Goal: Find specific page/section: Find specific page/section

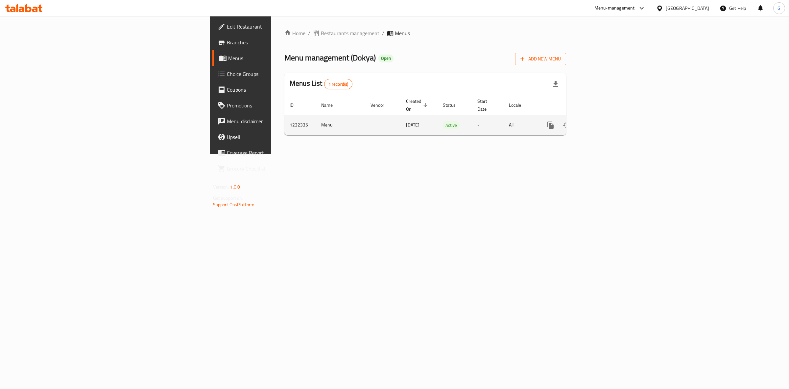
click at [601, 122] on icon "enhanced table" at bounding box center [598, 125] width 6 height 6
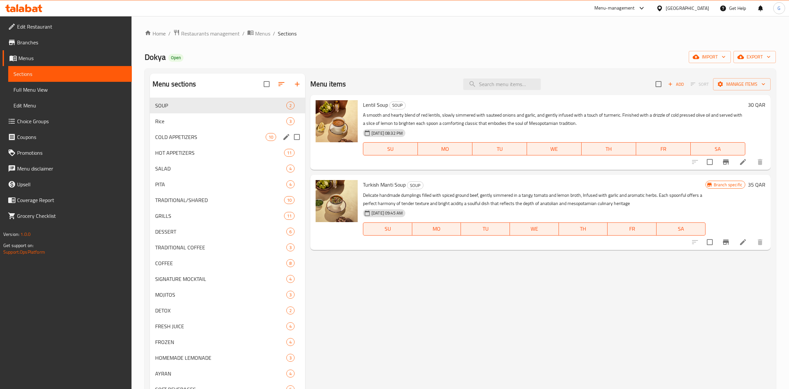
click at [230, 128] on div "Rice 3" at bounding box center [227, 121] width 155 height 16
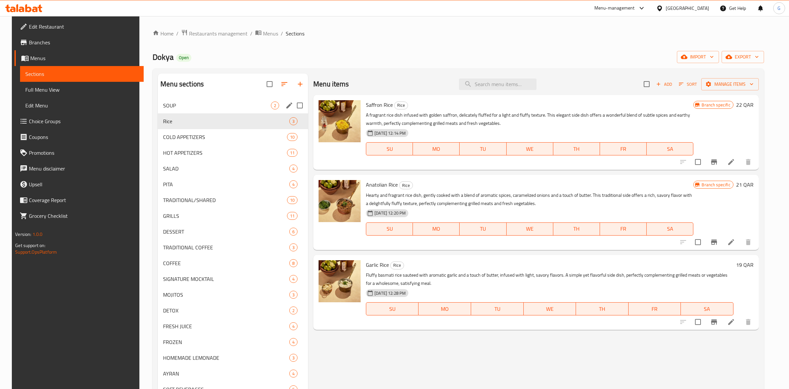
click at [189, 111] on div "SOUP 2" at bounding box center [233, 106] width 150 height 16
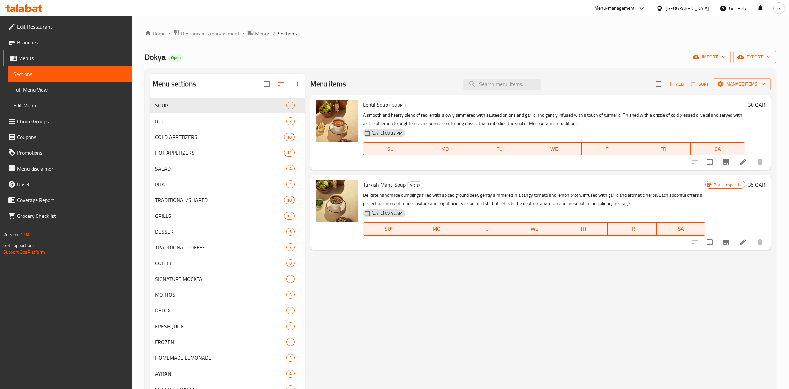
click at [219, 37] on span "Restaurants management" at bounding box center [210, 34] width 59 height 8
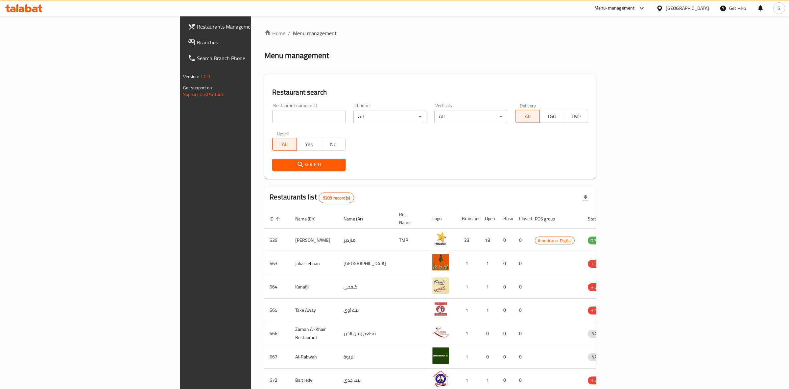
click at [272, 123] on input "search" at bounding box center [308, 116] width 73 height 13
type input "kamachi"
click button "Search" at bounding box center [308, 165] width 73 height 12
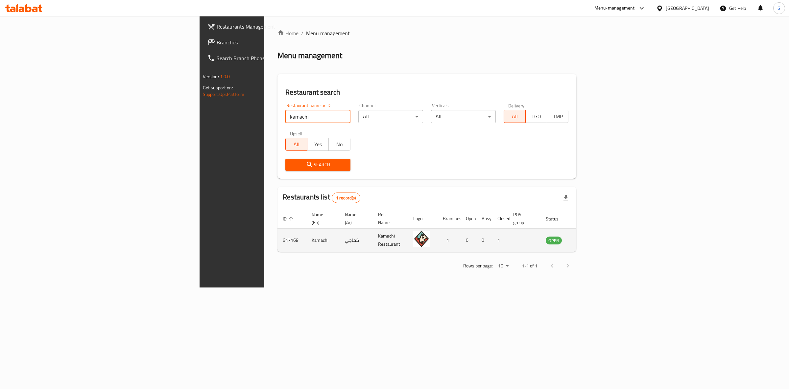
click at [598, 234] on td "enhanced table" at bounding box center [586, 240] width 23 height 23
